Goal: Transaction & Acquisition: Purchase product/service

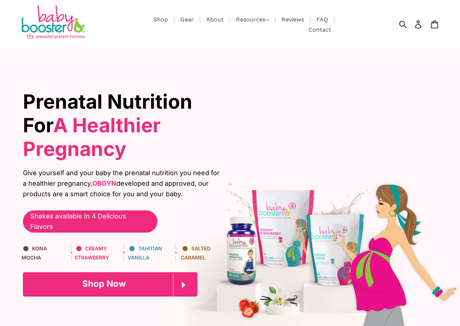
click at [99, 278] on span "Shop Now" at bounding box center [104, 283] width 44 height 11
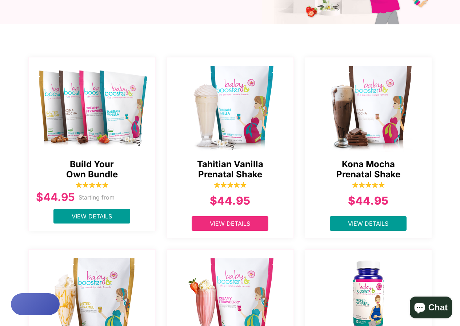
click at [225, 226] on span "View Details" at bounding box center [230, 223] width 40 height 7
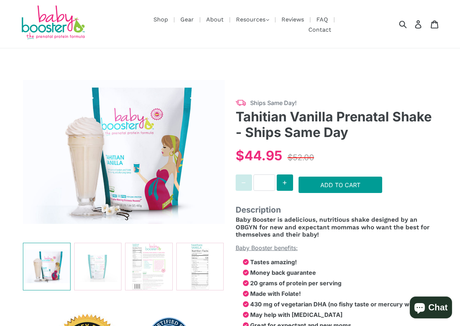
select select "******"
click at [288, 185] on button "Increase quantity for Tahitian Vanilla Prenatal Shake - Ships Same Day" at bounding box center [285, 183] width 16 height 16
type input "*"
select select "******"
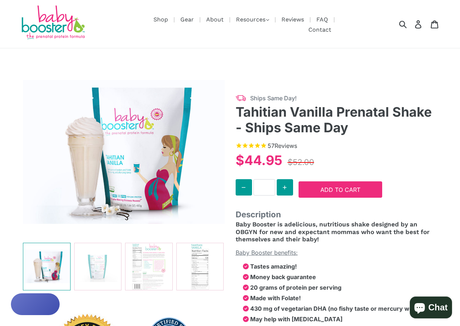
click at [347, 193] on button "Add to Cart" at bounding box center [340, 189] width 84 height 16
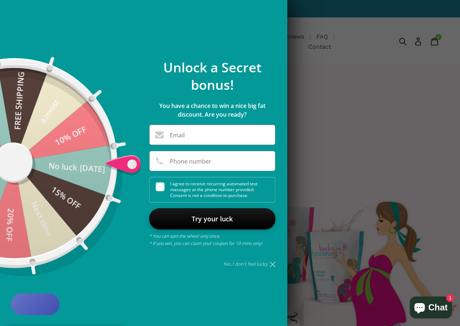
click at [321, 42] on div at bounding box center [230, 163] width 460 height 326
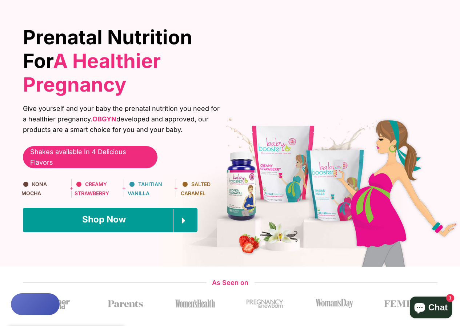
scroll to position [182, 0]
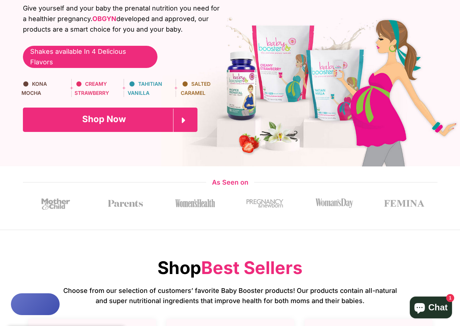
click at [106, 114] on span "Shop Now" at bounding box center [104, 119] width 44 height 11
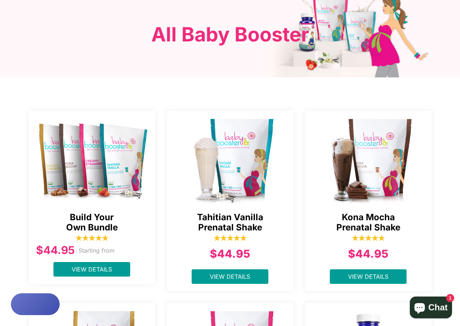
scroll to position [145, 0]
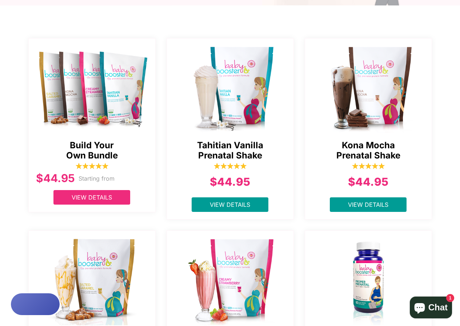
click at [104, 198] on span "View Details" at bounding box center [92, 197] width 40 height 7
